Goal: Task Accomplishment & Management: Use online tool/utility

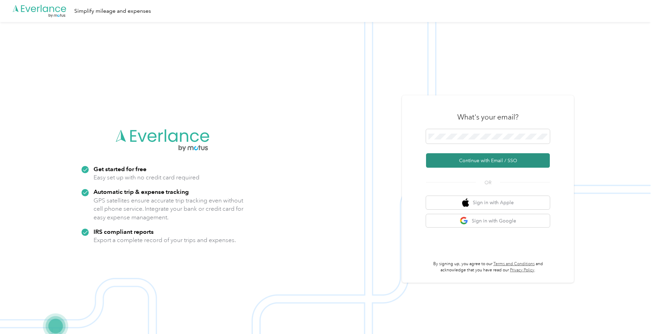
click at [452, 158] on button "Continue with Email / SSO" at bounding box center [488, 160] width 124 height 14
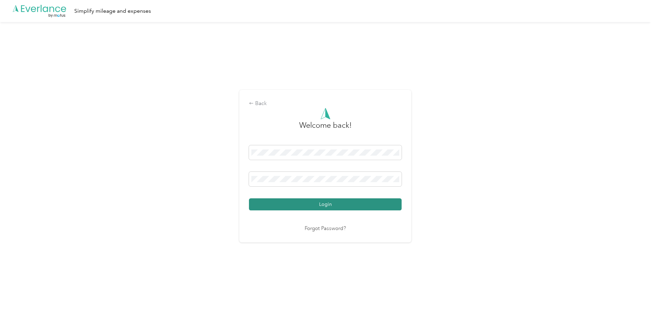
click at [351, 209] on button "Login" at bounding box center [325, 204] width 153 height 12
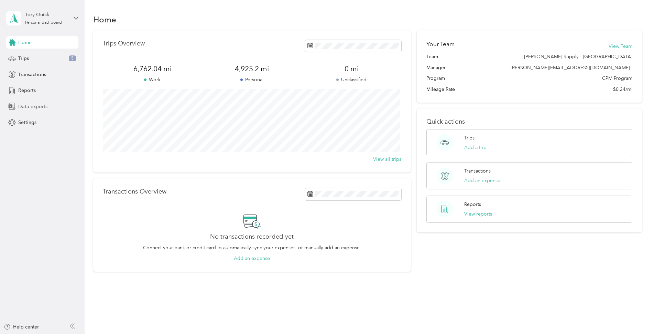
click at [29, 109] on span "Data exports" at bounding box center [32, 106] width 29 height 7
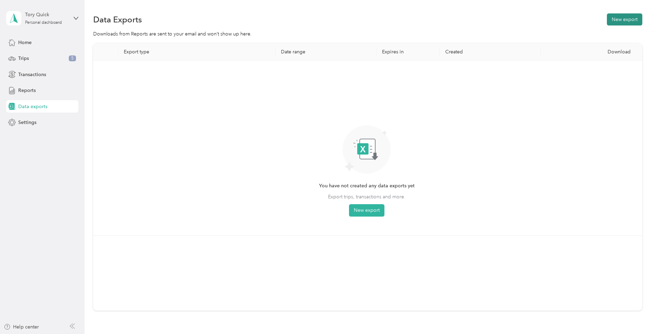
click at [628, 20] on button "New export" at bounding box center [624, 19] width 35 height 12
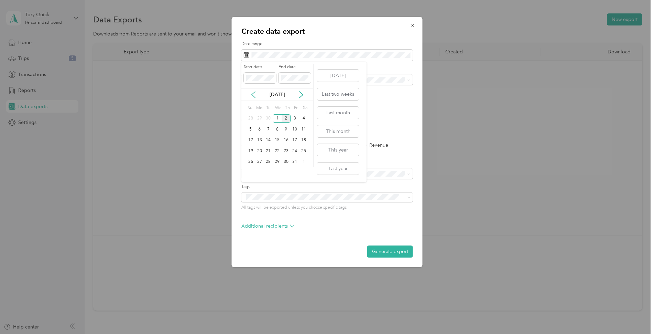
click at [255, 92] on icon at bounding box center [253, 94] width 7 height 7
drag, startPoint x: 260, startPoint y: 118, endPoint x: 269, endPoint y: 114, distance: 10.2
click at [259, 118] on div "1" at bounding box center [259, 118] width 9 height 9
click at [267, 162] on div "30" at bounding box center [268, 162] width 9 height 9
click at [254, 104] on span "[PERSON_NAME] Supply - [GEOGRAPHIC_DATA]" at bounding box center [300, 104] width 108 height 6
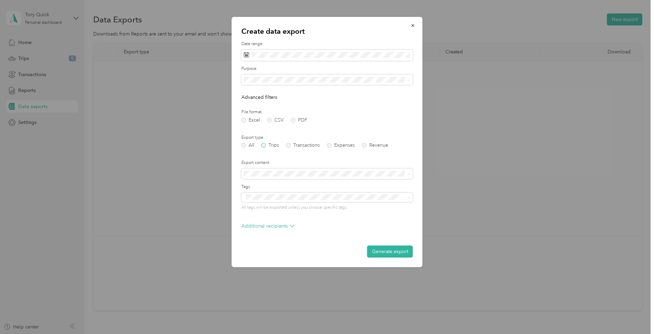
click at [266, 144] on label "Trips" at bounding box center [270, 145] width 18 height 5
click at [398, 255] on button "Generate export" at bounding box center [390, 251] width 46 height 12
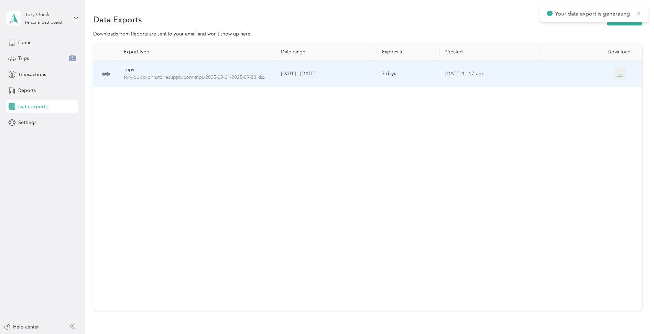
click at [620, 72] on icon "button" at bounding box center [620, 74] width 6 height 6
